Goal: Register for event/course

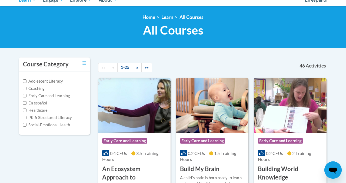
scroll to position [26, 0]
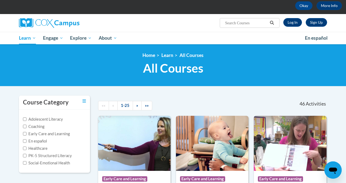
click at [234, 23] on input "Search..." at bounding box center [245, 23] width 43 height 6
type input "systematic"
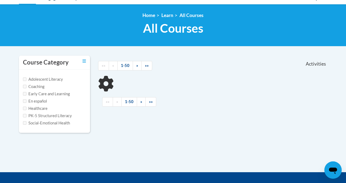
scroll to position [68, 0]
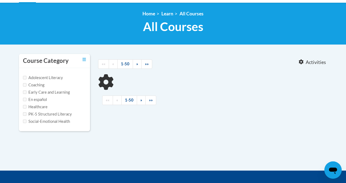
type input "systematic"
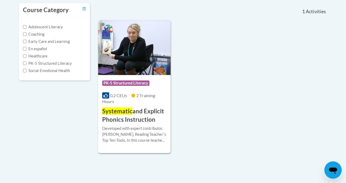
scroll to position [127, 0]
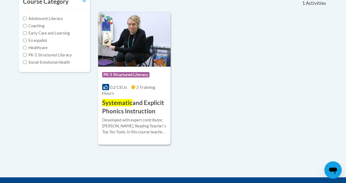
click at [136, 103] on h3 "Systematic and Explicit Phonics Instruction" at bounding box center [134, 107] width 64 height 17
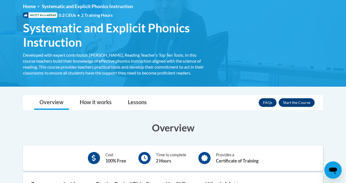
scroll to position [77, 0]
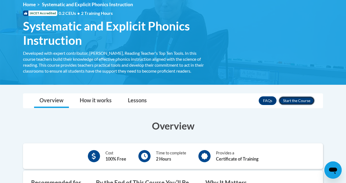
click at [288, 99] on button "Enroll" at bounding box center [296, 100] width 36 height 9
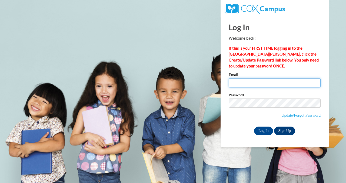
click at [242, 83] on input "Email" at bounding box center [274, 82] width 92 height 9
click at [245, 84] on input "Email" at bounding box center [274, 82] width 92 height 9
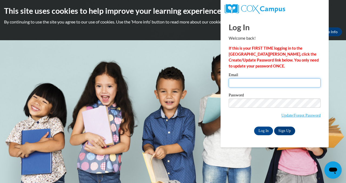
click at [274, 83] on input "Email" at bounding box center [274, 82] width 92 height 9
type input "benlimlay@gmail.com"
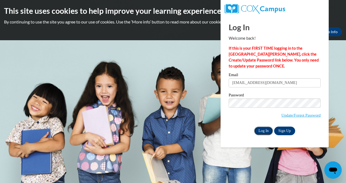
click at [262, 134] on input "Log In" at bounding box center [263, 131] width 19 height 9
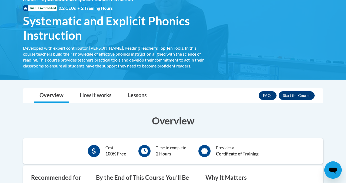
scroll to position [83, 0]
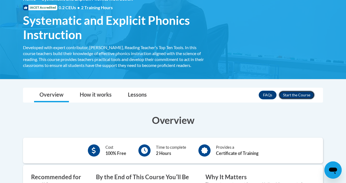
click at [301, 95] on button "Enroll" at bounding box center [296, 95] width 36 height 9
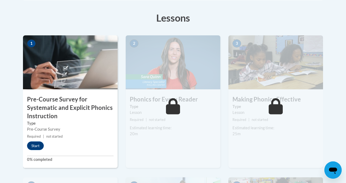
scroll to position [159, 0]
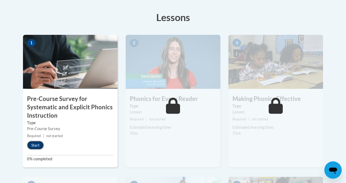
click at [37, 147] on button "Start" at bounding box center [35, 145] width 17 height 9
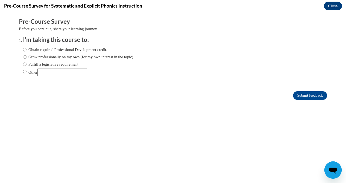
scroll to position [0, 0]
click at [23, 56] on input "Grow professionally on my own (for my own interest in the topic)." at bounding box center [25, 57] width 4 height 6
radio input "true"
click at [23, 49] on input "Obtain required Professional Development credit." at bounding box center [25, 50] width 4 height 6
radio input "true"
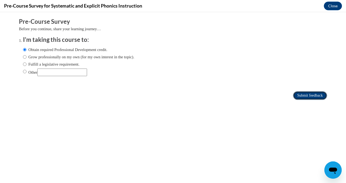
click at [306, 95] on input "Submit feedback" at bounding box center [310, 95] width 34 height 9
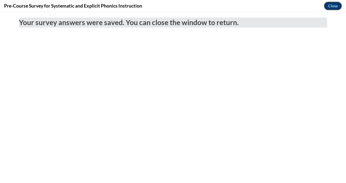
click at [333, 6] on button "Close" at bounding box center [333, 6] width 18 height 9
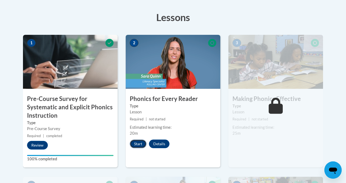
click at [137, 146] on button "Start" at bounding box center [138, 144] width 17 height 9
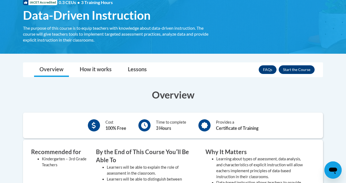
scroll to position [89, 0]
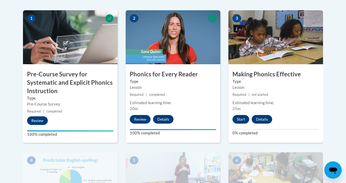
scroll to position [220, 0]
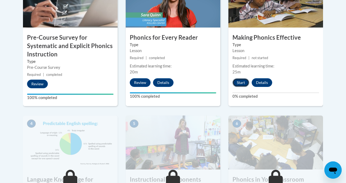
click at [237, 84] on button "Start" at bounding box center [240, 82] width 17 height 9
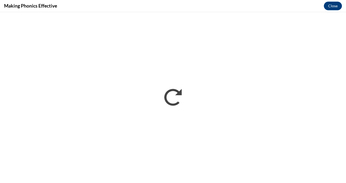
scroll to position [0, 0]
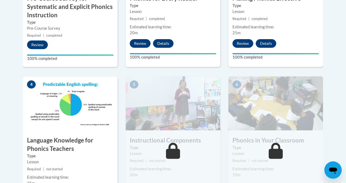
scroll to position [343, 0]
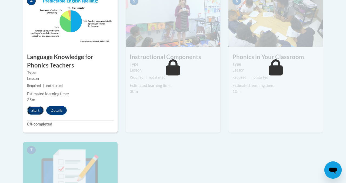
click at [33, 108] on button "Start" at bounding box center [35, 110] width 17 height 9
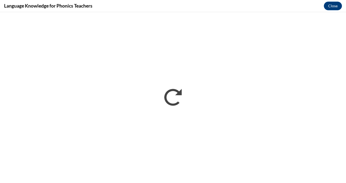
scroll to position [0, 0]
